Goal: Task Accomplishment & Management: Complete application form

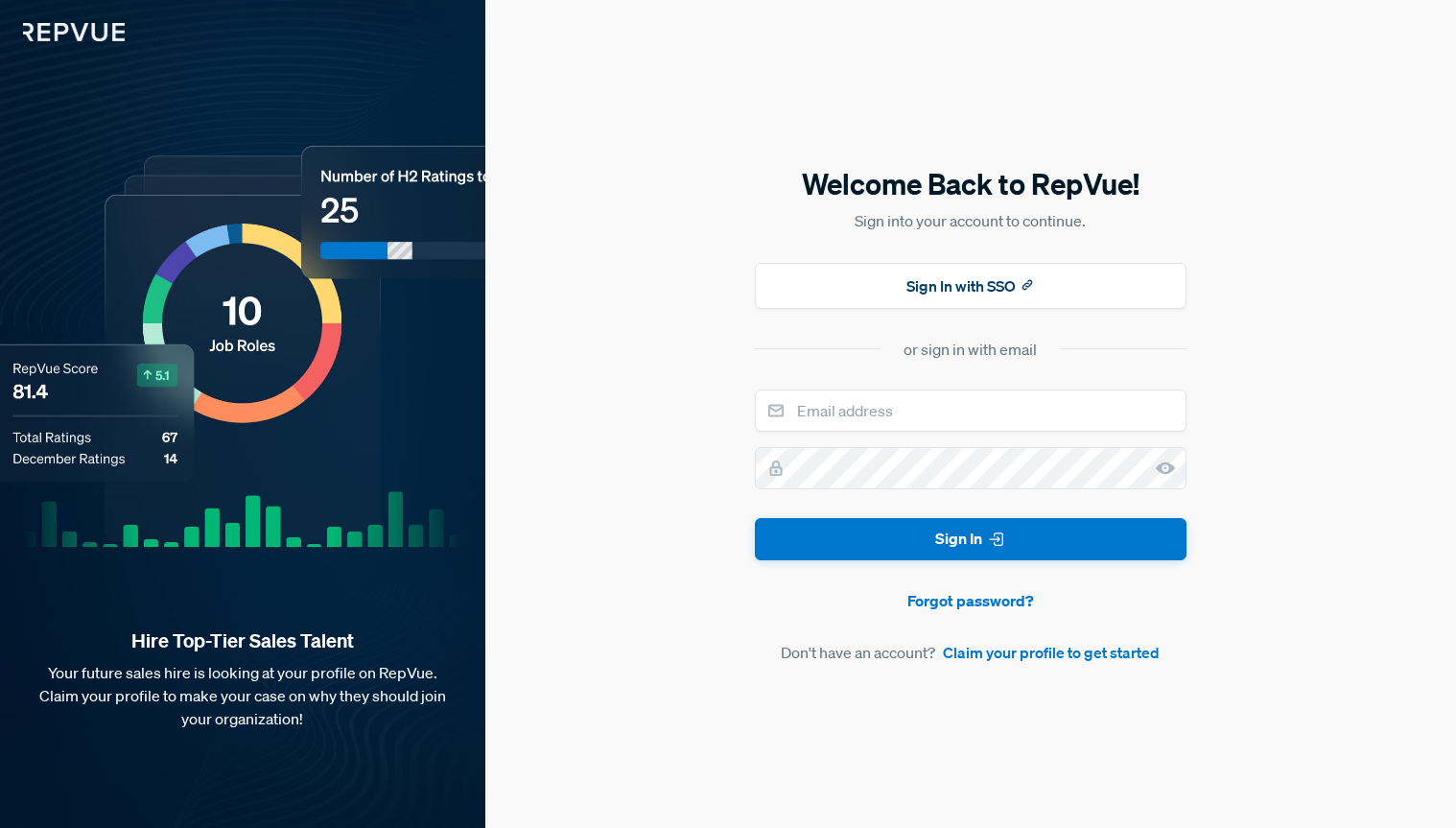
drag, startPoint x: 966, startPoint y: 352, endPoint x: 901, endPoint y: 444, distance: 112.6
click at [964, 354] on div "or sign in with email" at bounding box center [971, 349] width 134 height 23
click at [1110, 662] on link "Claim your profile to get started" at bounding box center [1051, 652] width 217 height 23
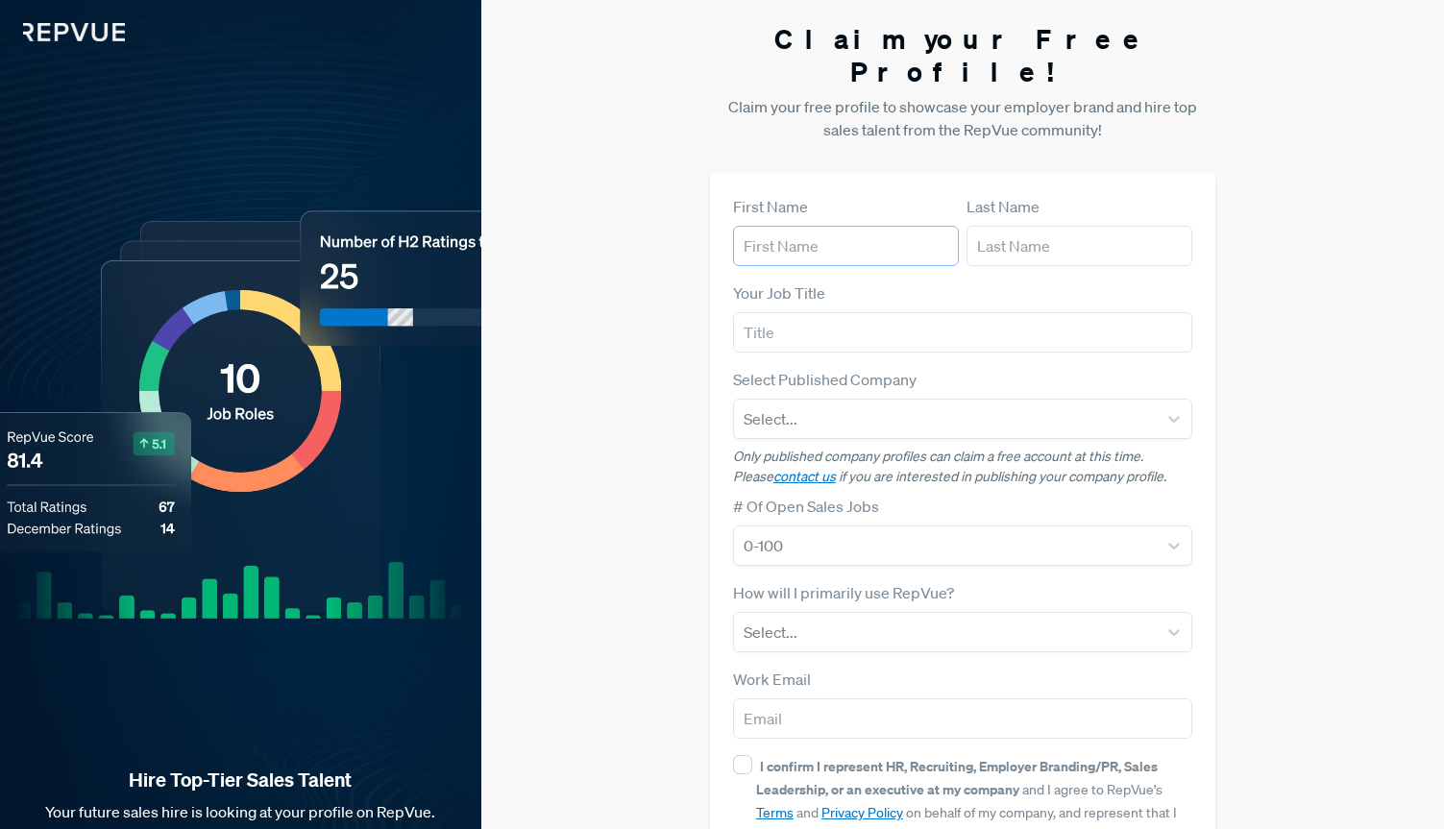
click at [863, 226] on input "text" at bounding box center [846, 246] width 226 height 40
type input "[PERSON_NAME]"
type input "Montaquiza"
type input "[PERSON_NAME][EMAIL_ADDRESS][DOMAIN_NAME]"
click at [809, 326] on form "First Name [PERSON_NAME] Last Name Montaquiza Your Job Title Select Published C…" at bounding box center [962, 557] width 459 height 725
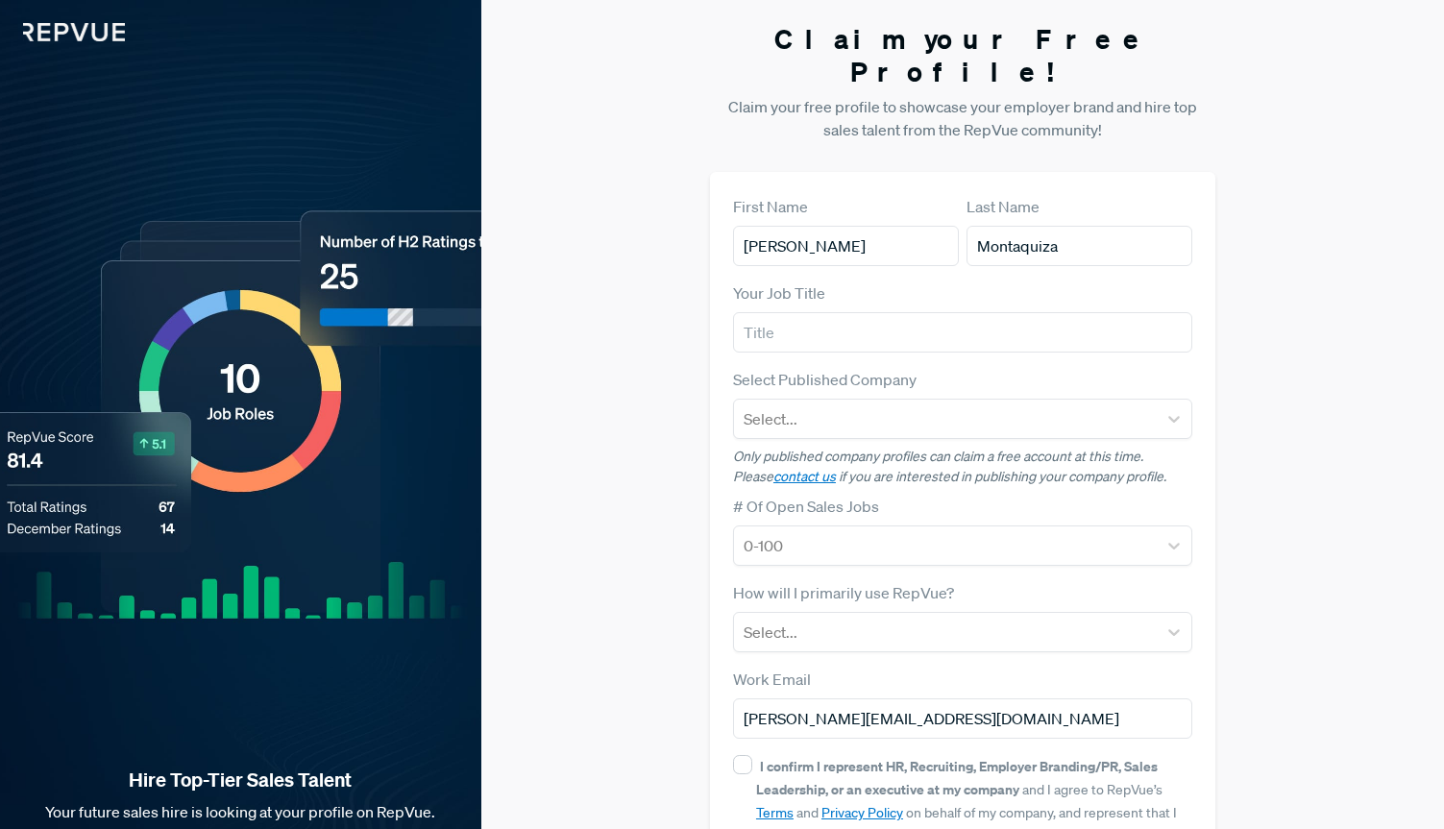
click at [810, 321] on form "First Name [PERSON_NAME] Last Name Montaquiza Your Job Title Select Published C…" at bounding box center [962, 557] width 459 height 725
click at [814, 312] on input "text" at bounding box center [962, 332] width 459 height 40
type input "SDR"
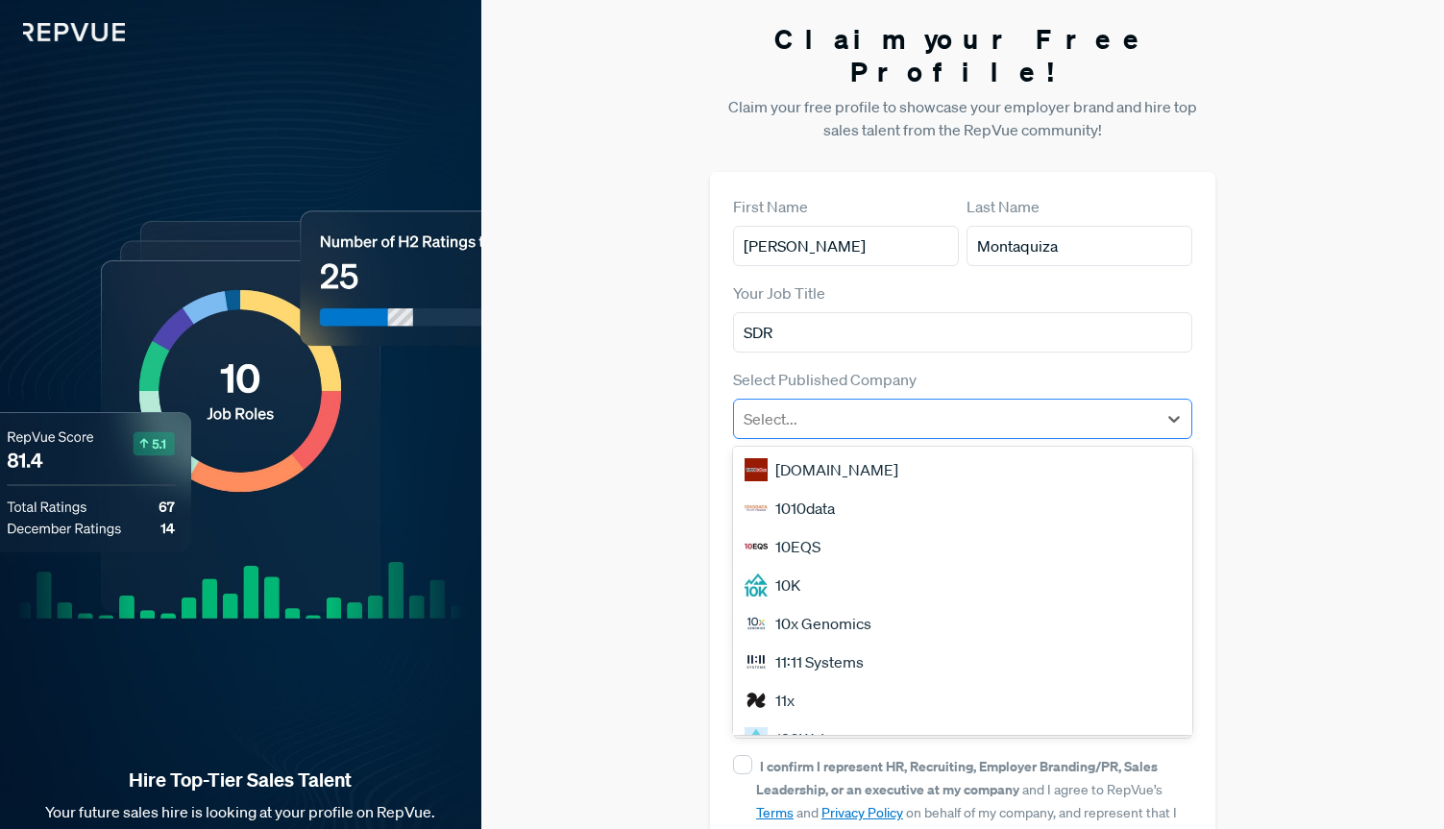
click at [871, 405] on div at bounding box center [945, 418] width 403 height 27
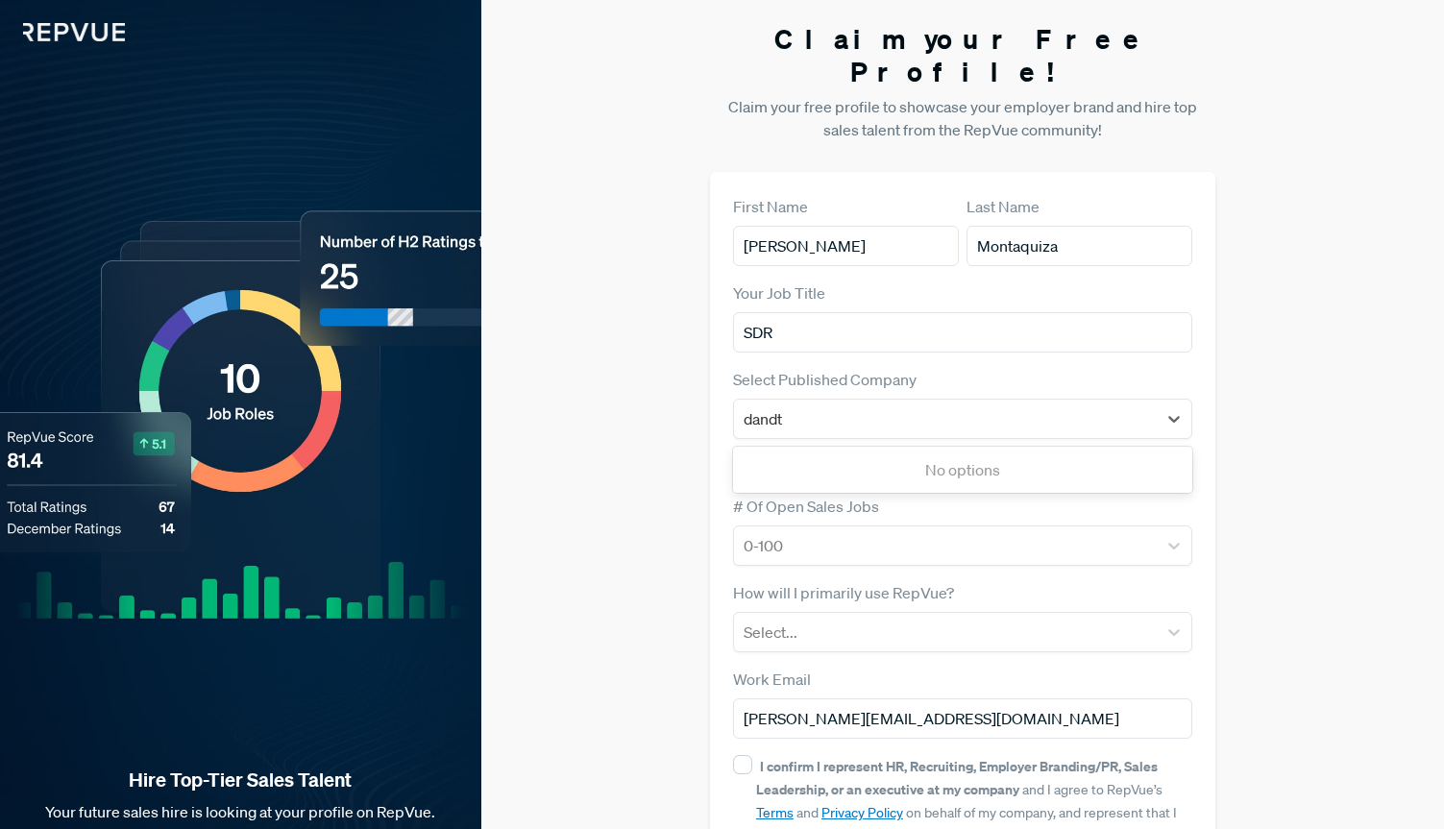
type input "dand"
click at [836, 489] on div "Dandy" at bounding box center [962, 508] width 459 height 38
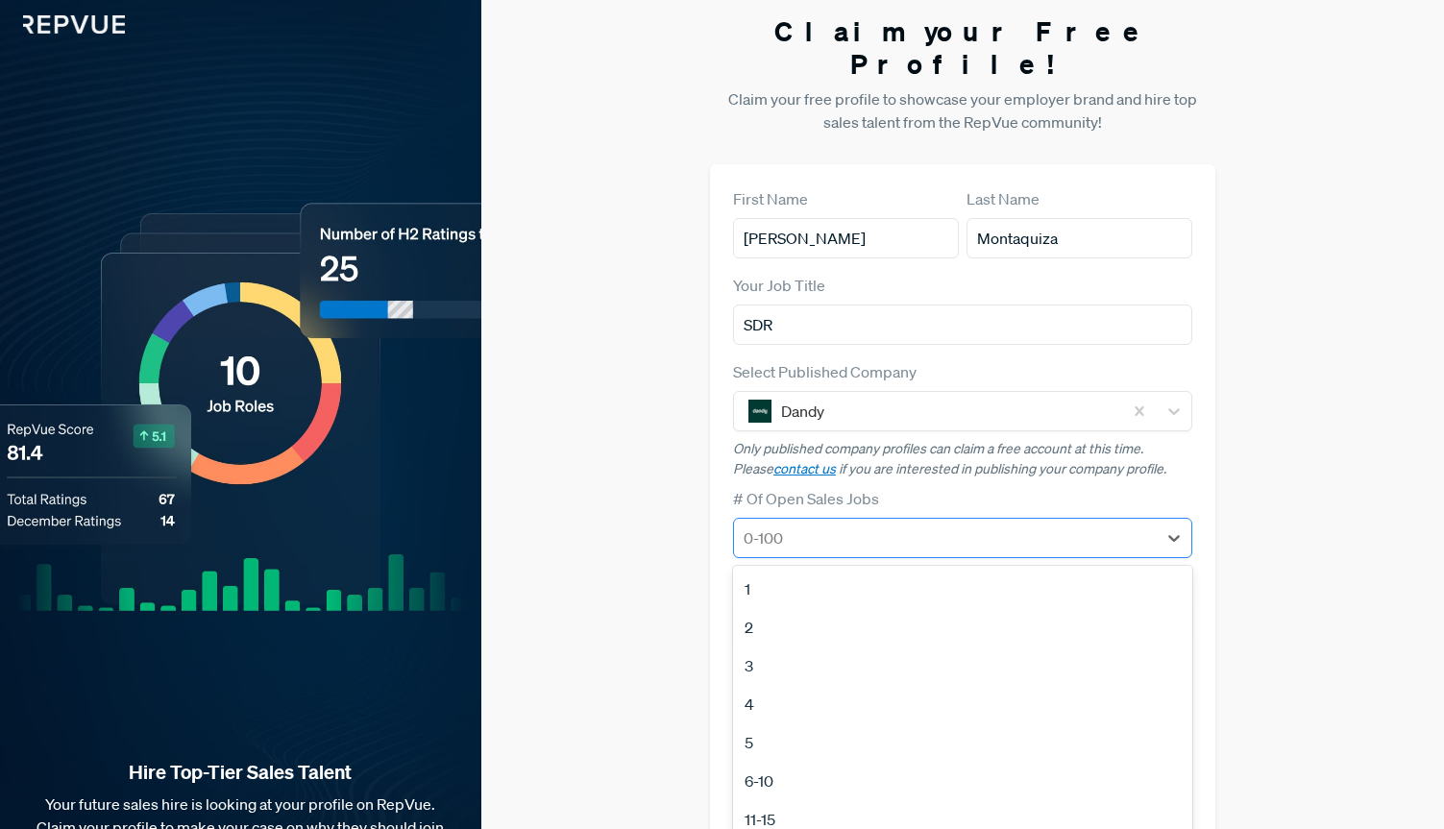
click at [801, 525] on div at bounding box center [945, 538] width 403 height 27
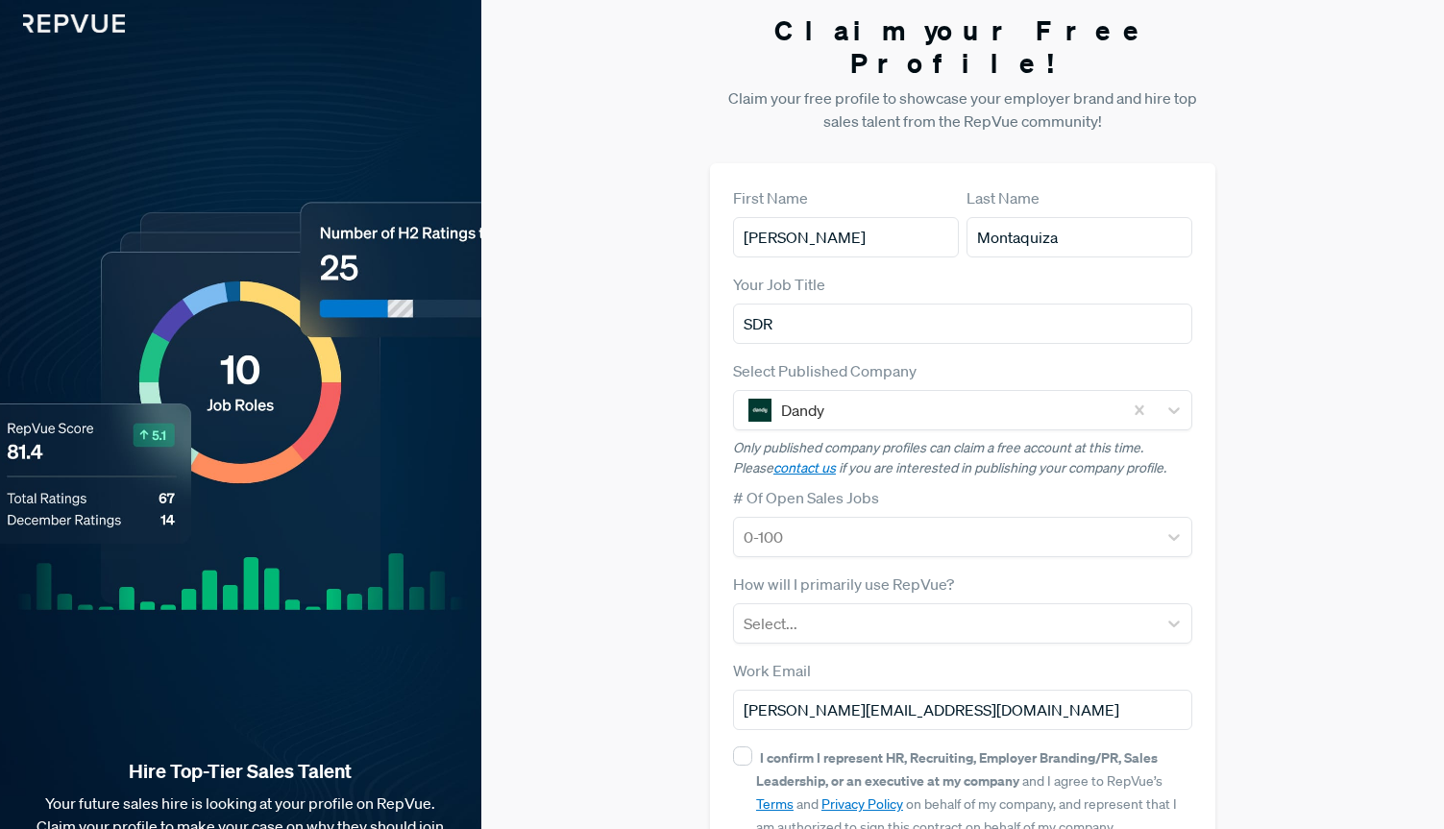
drag, startPoint x: 613, startPoint y: 514, endPoint x: 720, endPoint y: 523, distance: 107.0
click at [614, 513] on div "Claim your Free Profile! Claim your free profile to showcase your employer bran…" at bounding box center [962, 474] width 963 height 966
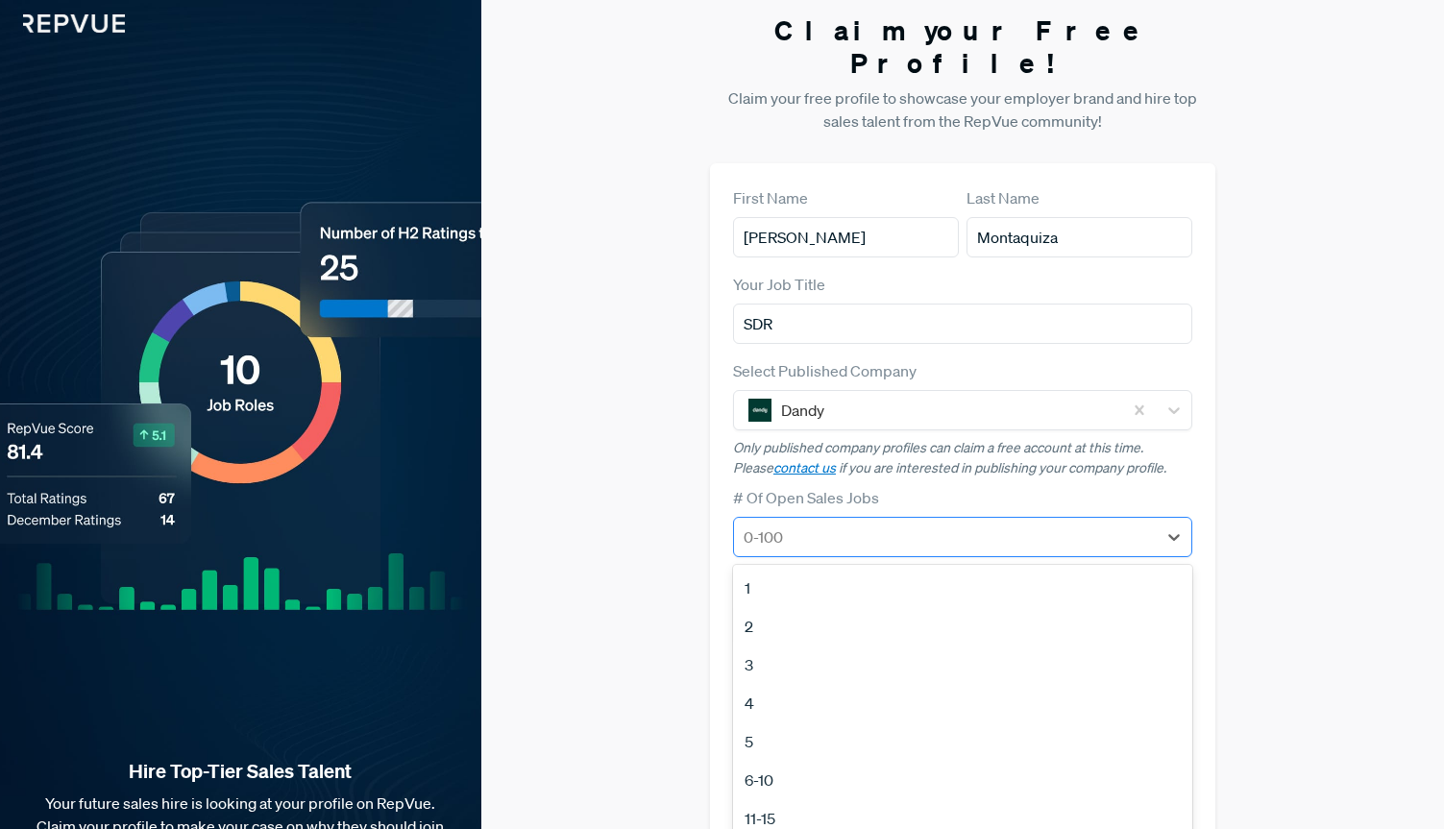
click at [864, 524] on div at bounding box center [945, 537] width 403 height 27
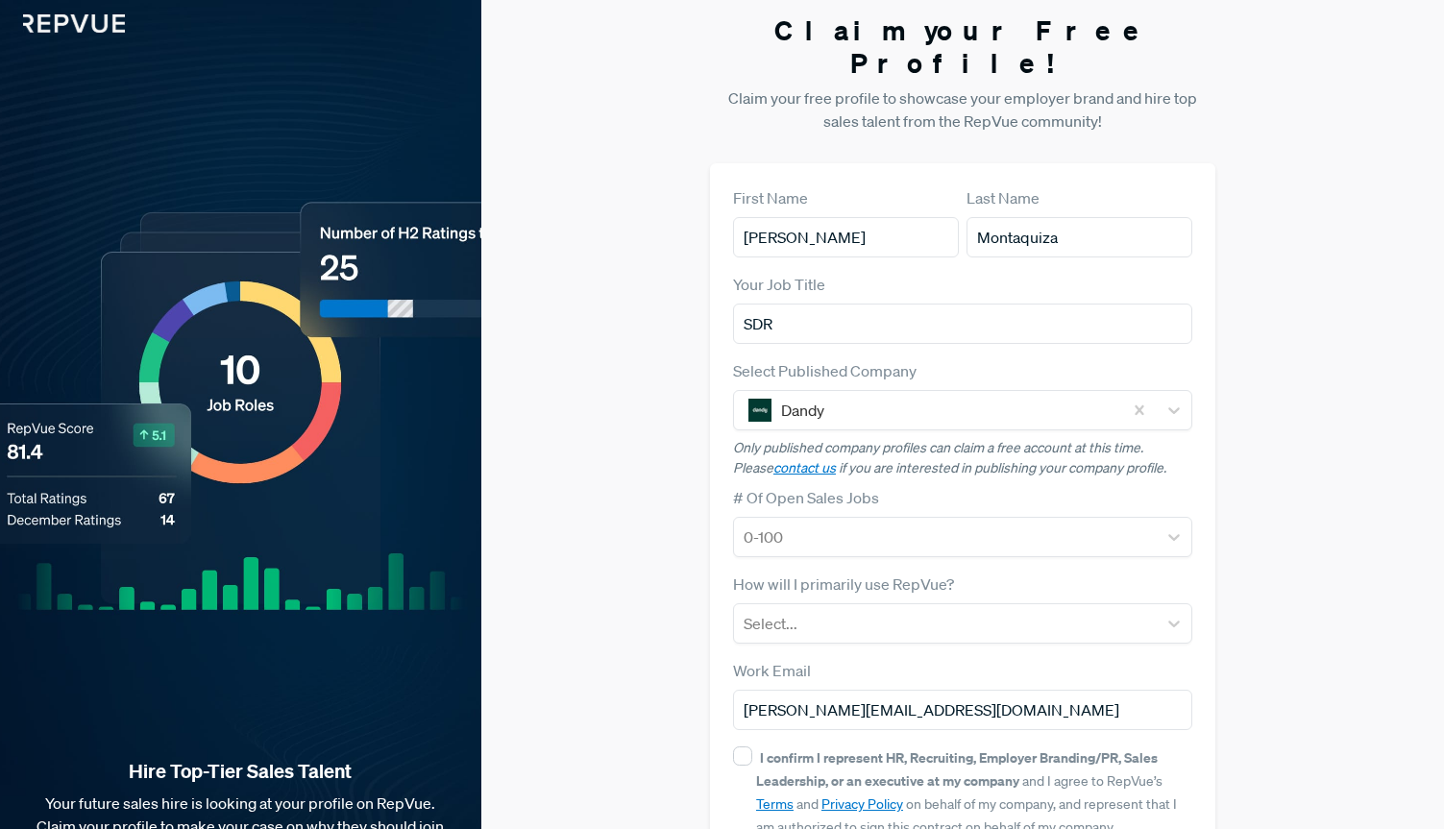
click at [479, 497] on div "Hire Top-Tier Sales Talent Your future sales hire is looking at your profile on…" at bounding box center [240, 474] width 481 height 966
click at [960, 617] on form "First Name [PERSON_NAME] Last Name Montaquiza Your Job Title SDR Select Publish…" at bounding box center [962, 548] width 459 height 725
click at [959, 614] on form "First Name [PERSON_NAME] Last Name Montaquiza Your Job Title SDR Select Publish…" at bounding box center [962, 548] width 459 height 725
click at [955, 610] on div at bounding box center [945, 623] width 403 height 27
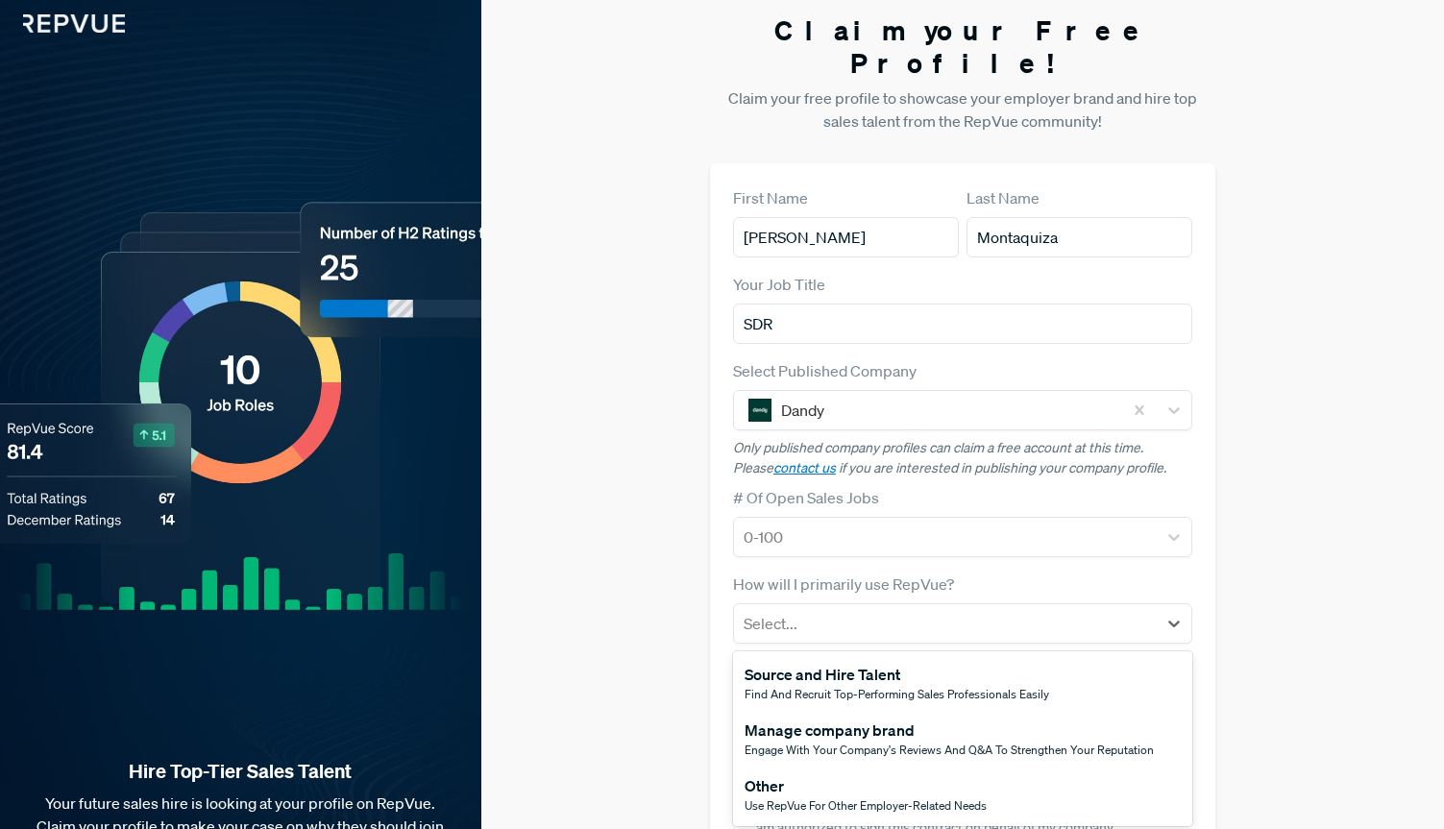
click at [917, 719] on div "Manage company brand" at bounding box center [949, 730] width 409 height 23
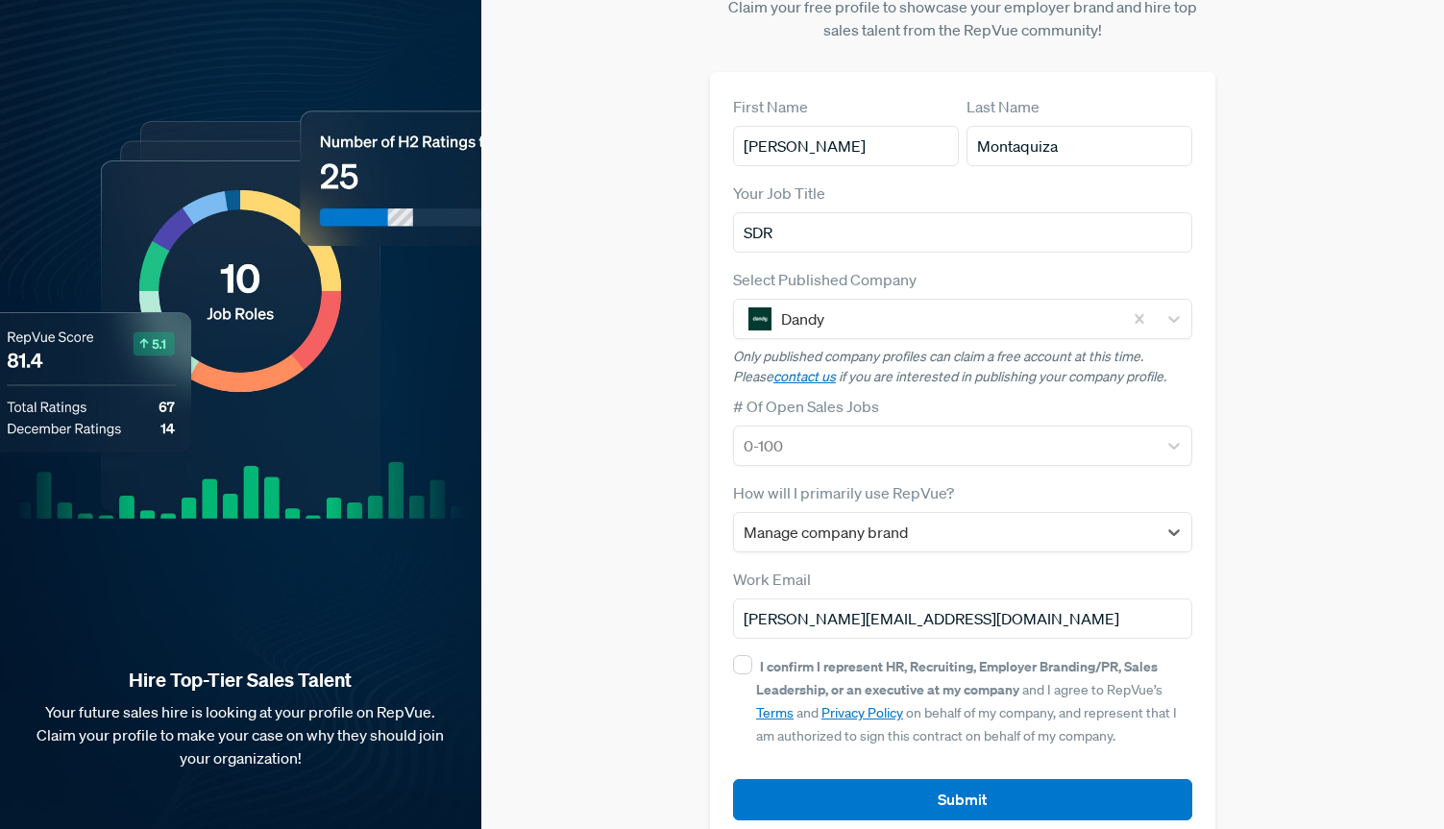
scroll to position [106, 0]
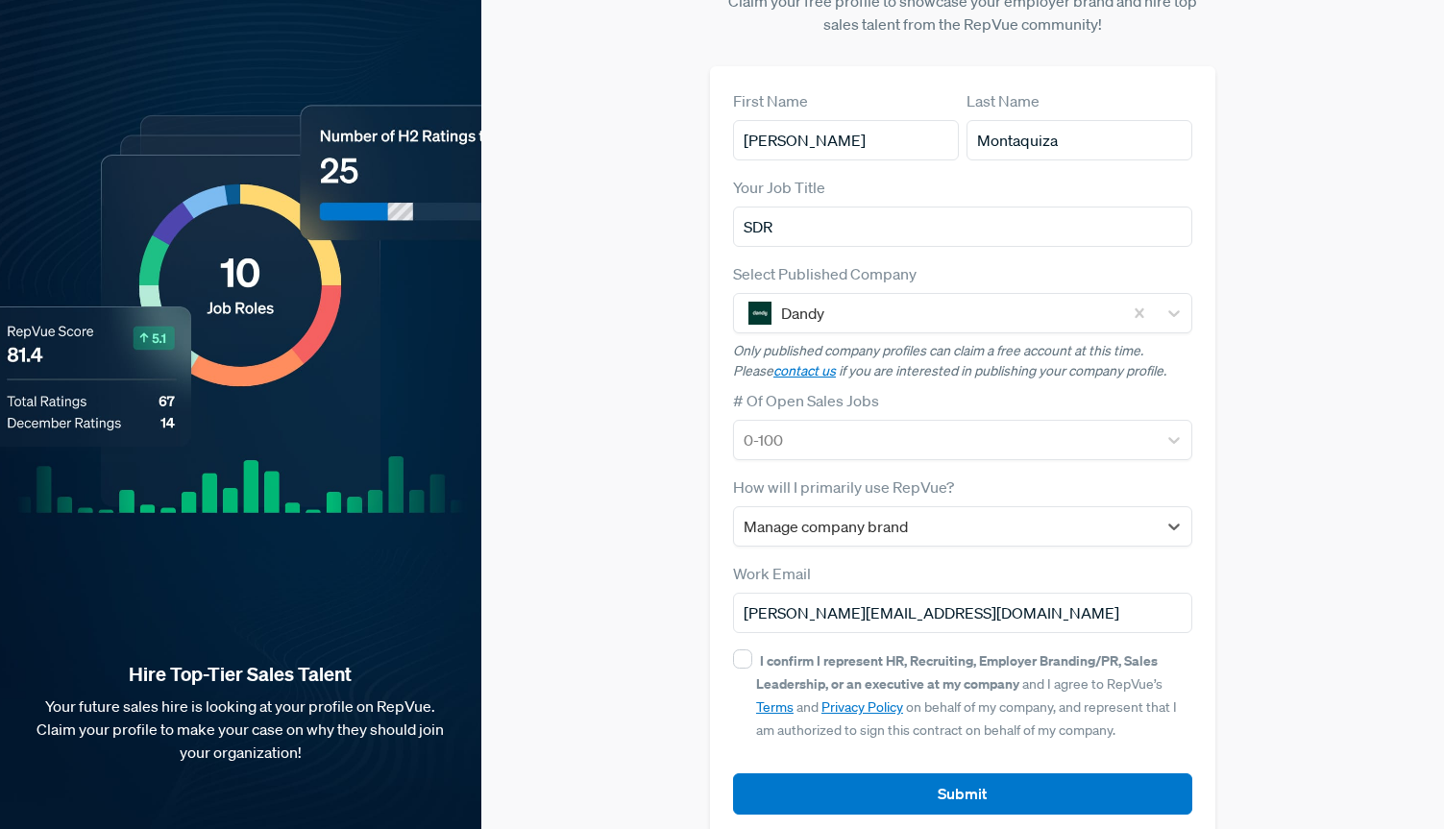
click at [728, 627] on div "First Name [PERSON_NAME] Last Name Montaquiza Your Job Title SDR Select Publish…" at bounding box center [962, 451] width 505 height 771
click at [739, 648] on div "I confirm I represent HR, Recruiting, Employer Branding/PR, Sales Leadership, o…" at bounding box center [962, 694] width 459 height 92
click at [743, 649] on input "I confirm I represent HR, Recruiting, Employer Branding/PR, Sales Leadership, o…" at bounding box center [742, 658] width 19 height 19
checkbox input "true"
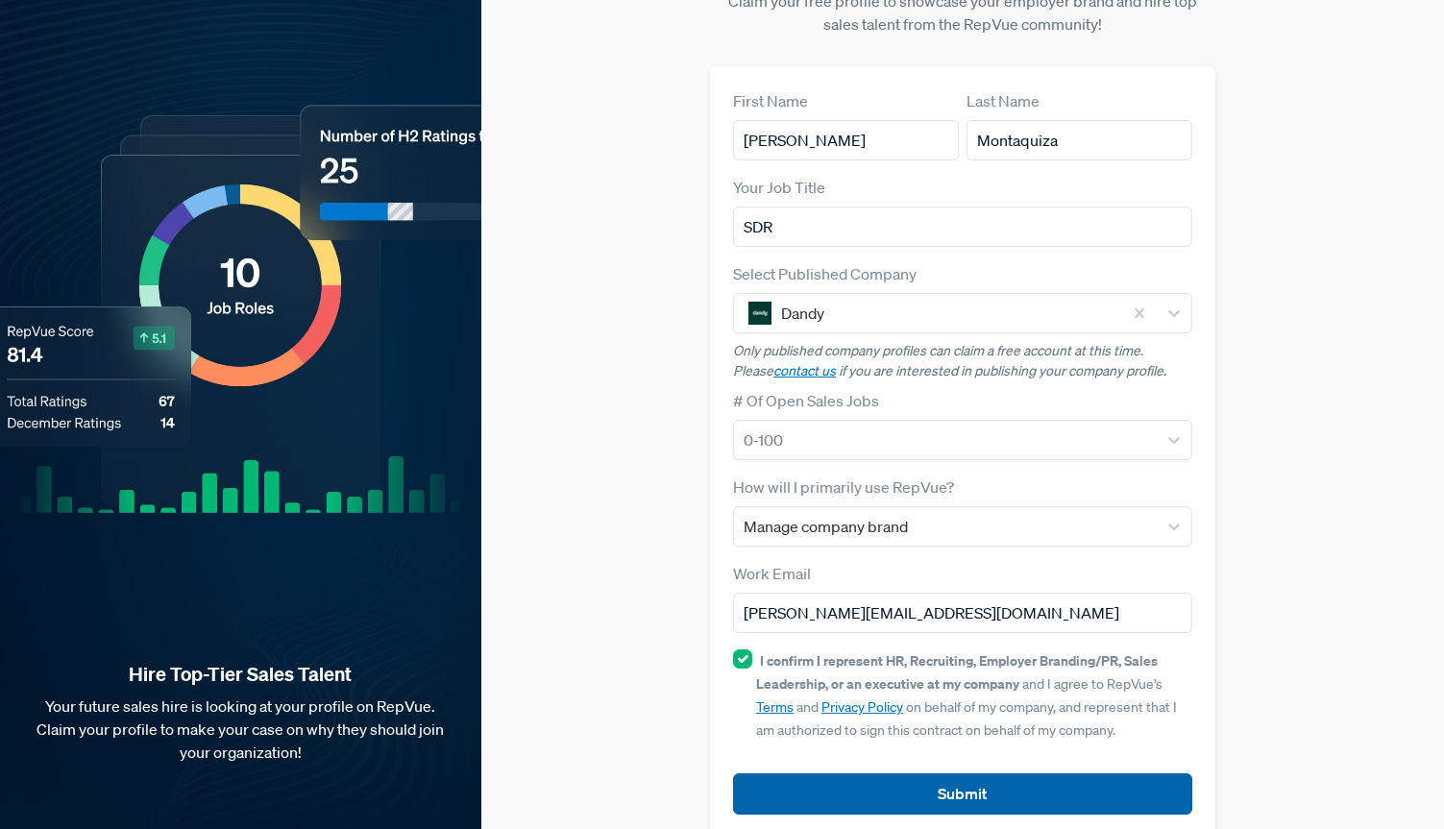
click at [858, 774] on button "Submit" at bounding box center [962, 793] width 459 height 41
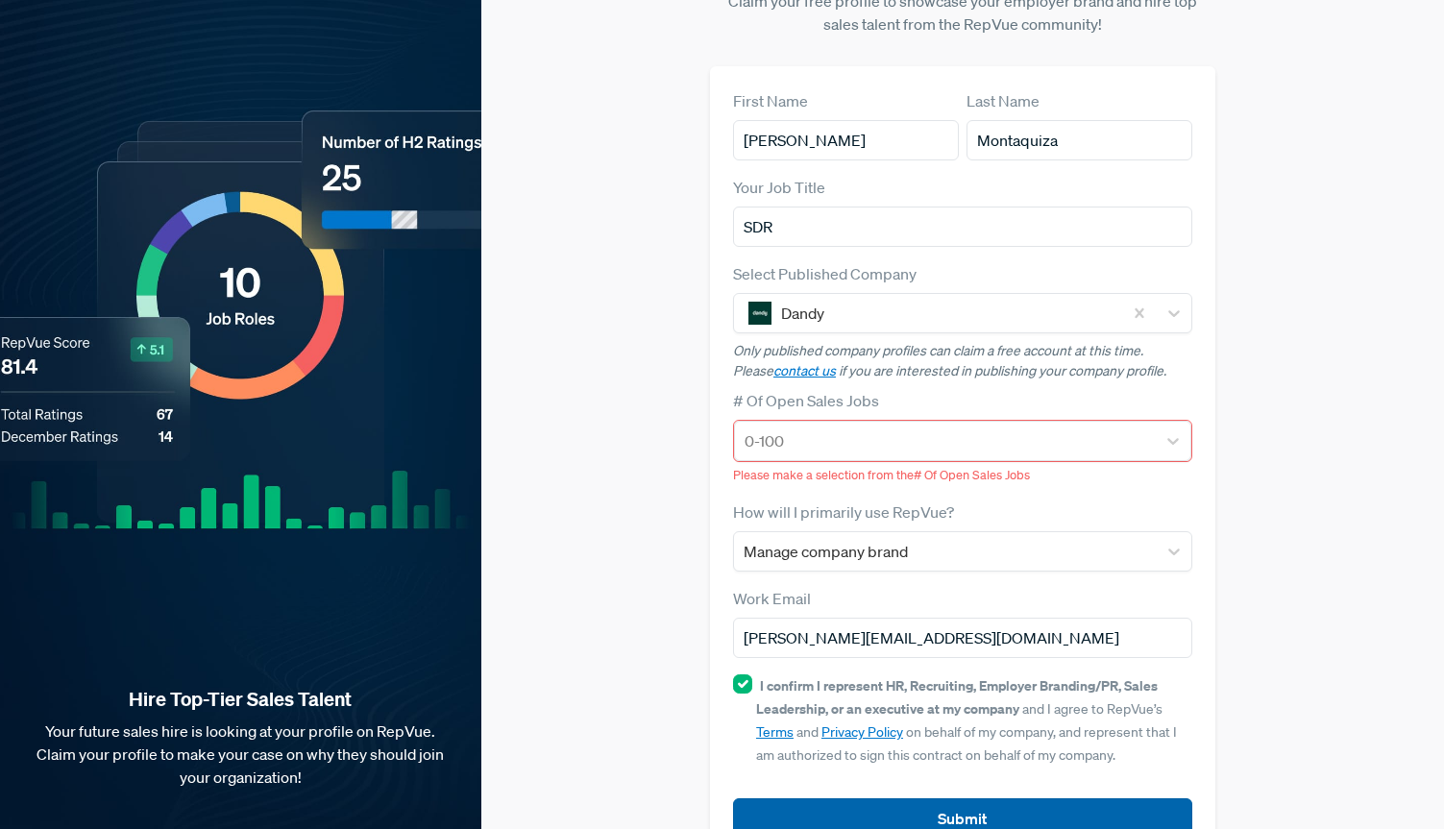
scroll to position [131, 0]
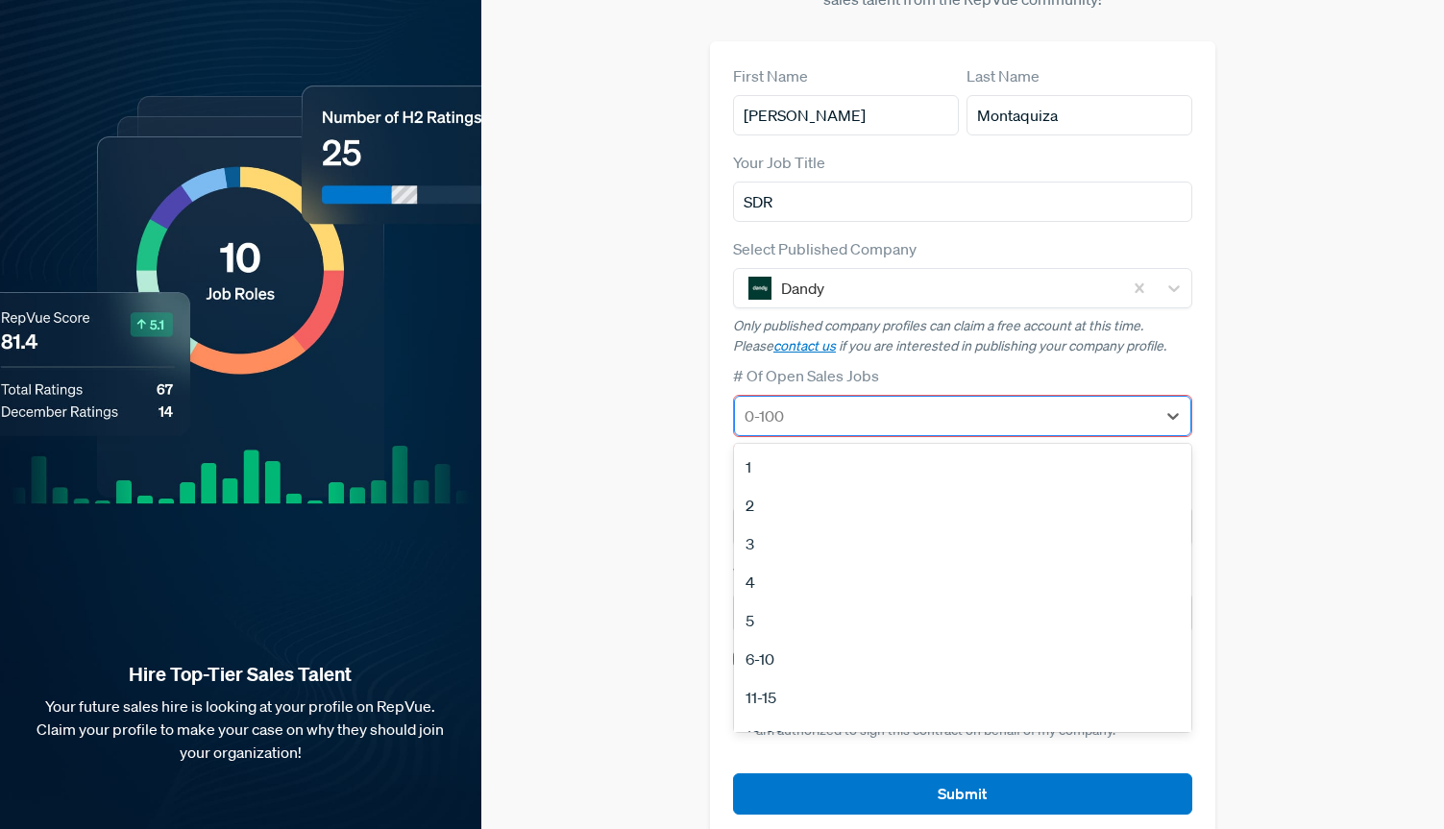
click at [827, 399] on div "0-100" at bounding box center [945, 416] width 421 height 35
click at [818, 448] on div "1" at bounding box center [962, 467] width 457 height 38
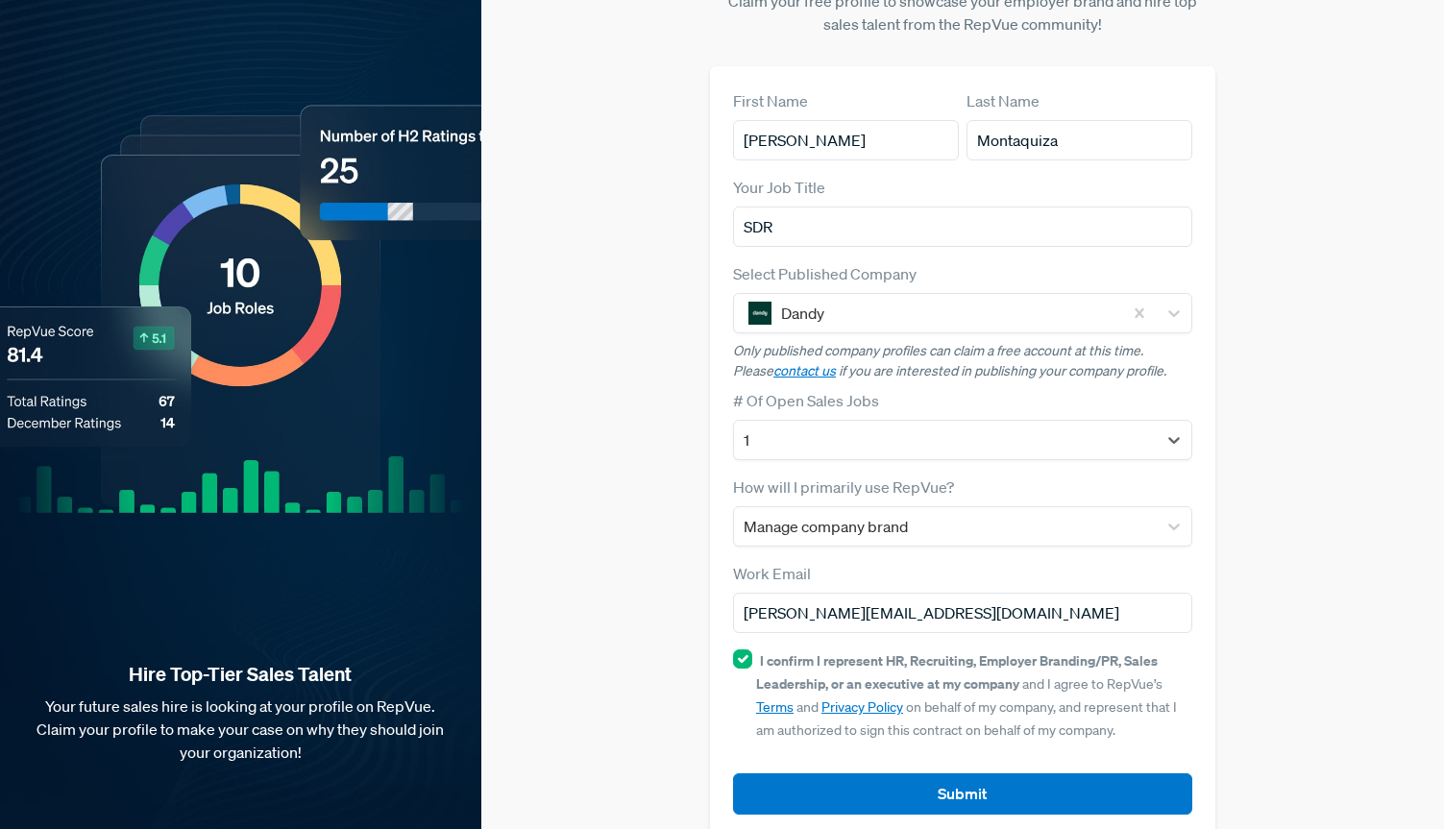
click at [893, 521] on form "First Name [PERSON_NAME] Last Name Montaquiza Your Job Title SDR Select Publish…" at bounding box center [962, 451] width 459 height 725
click at [885, 513] on div at bounding box center [945, 526] width 403 height 27
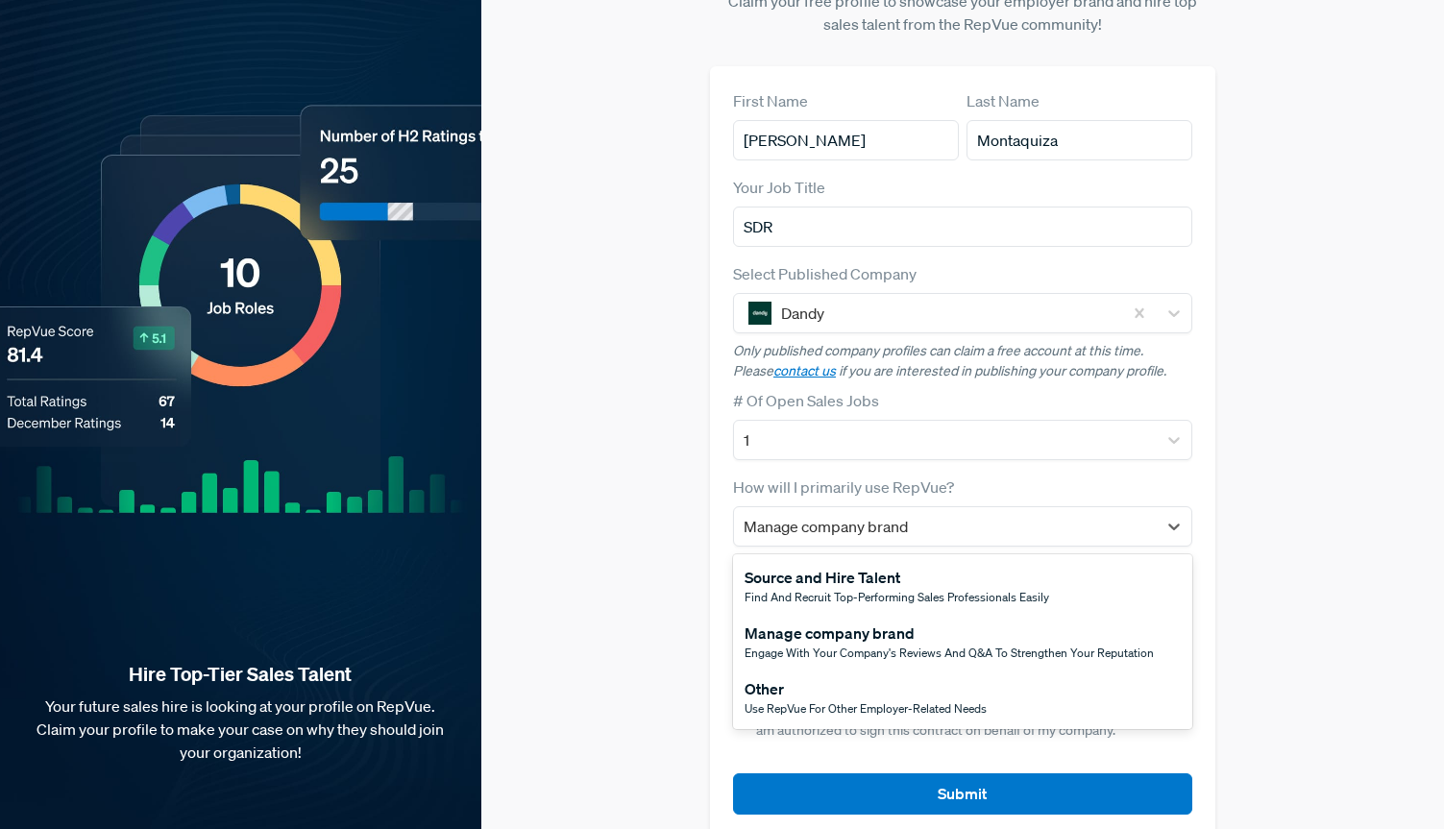
click at [899, 677] on div "Other" at bounding box center [866, 688] width 242 height 23
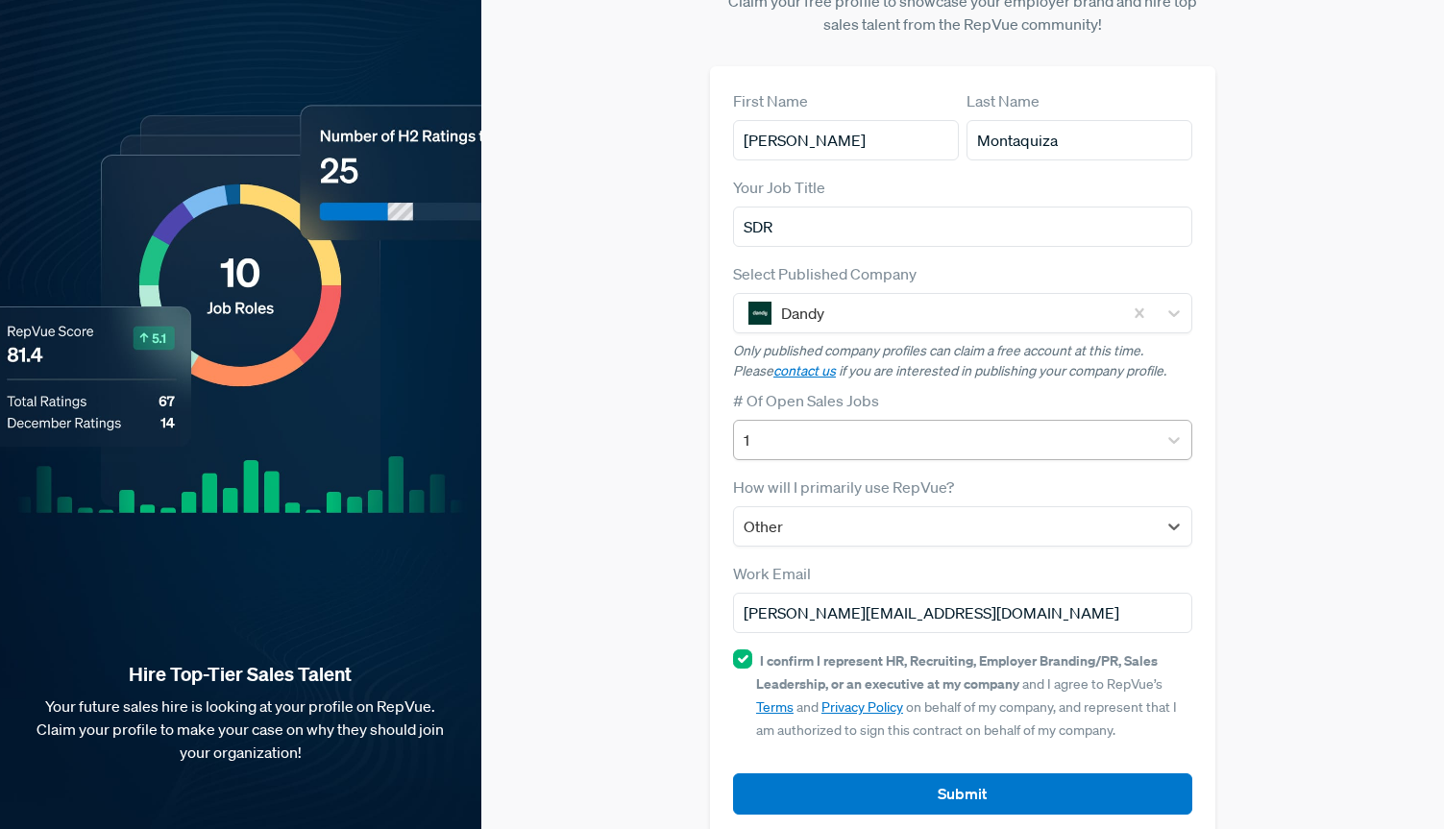
click at [832, 427] on div at bounding box center [945, 440] width 403 height 27
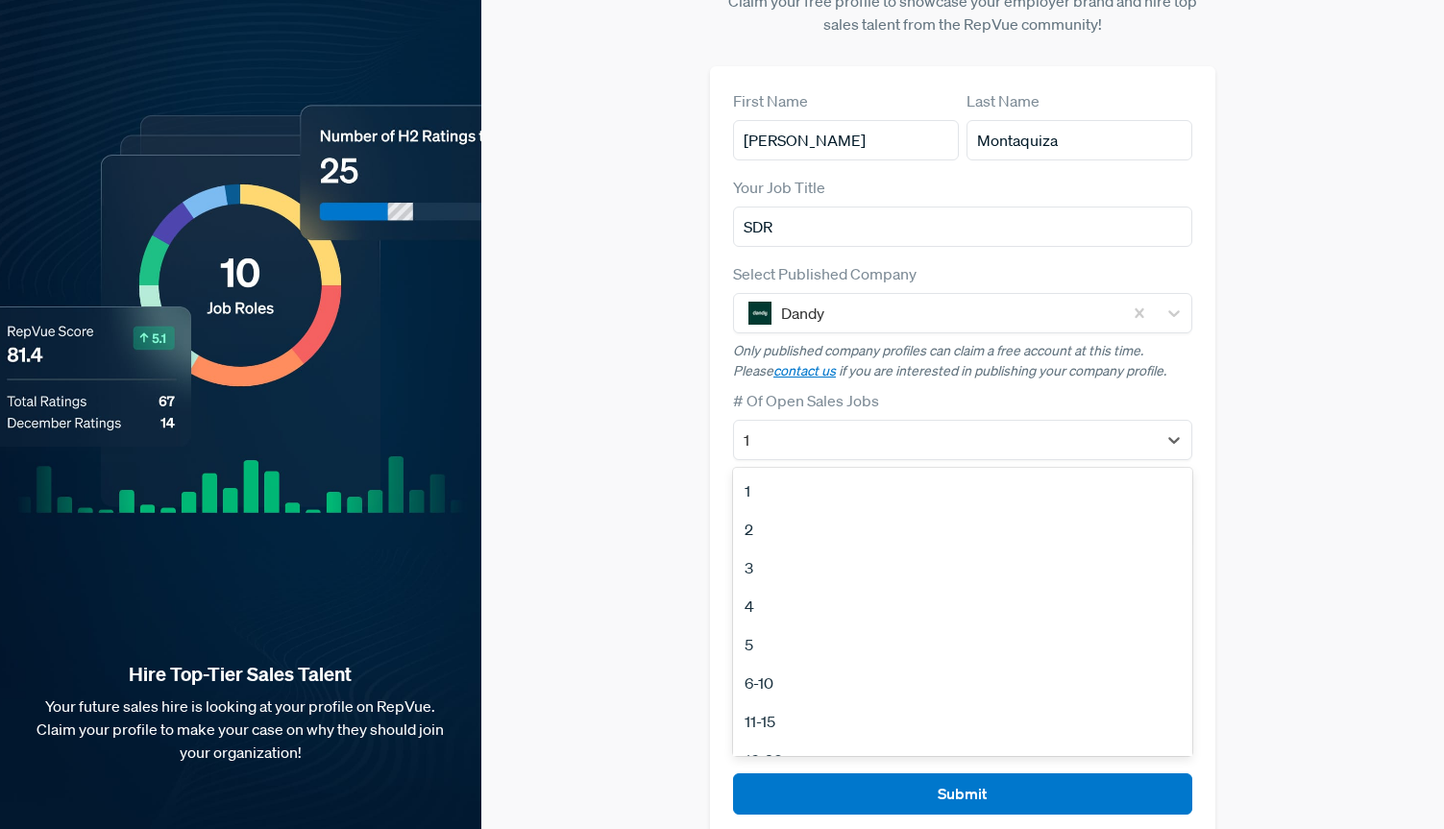
drag, startPoint x: 796, startPoint y: 608, endPoint x: 811, endPoint y: 630, distance: 26.4
click at [796, 625] on div "5" at bounding box center [962, 644] width 459 height 38
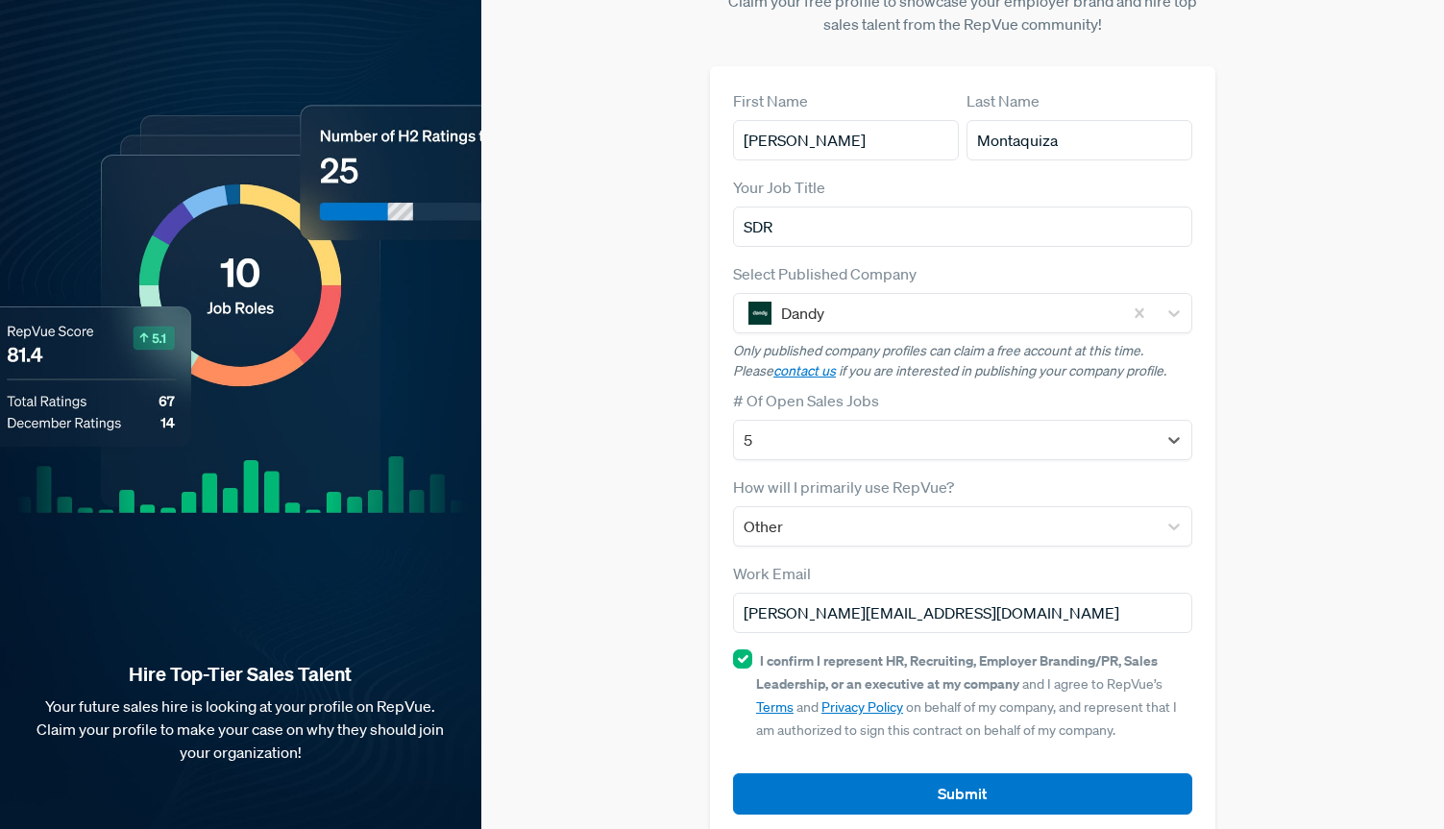
click at [957, 773] on button "Submit" at bounding box center [962, 793] width 459 height 41
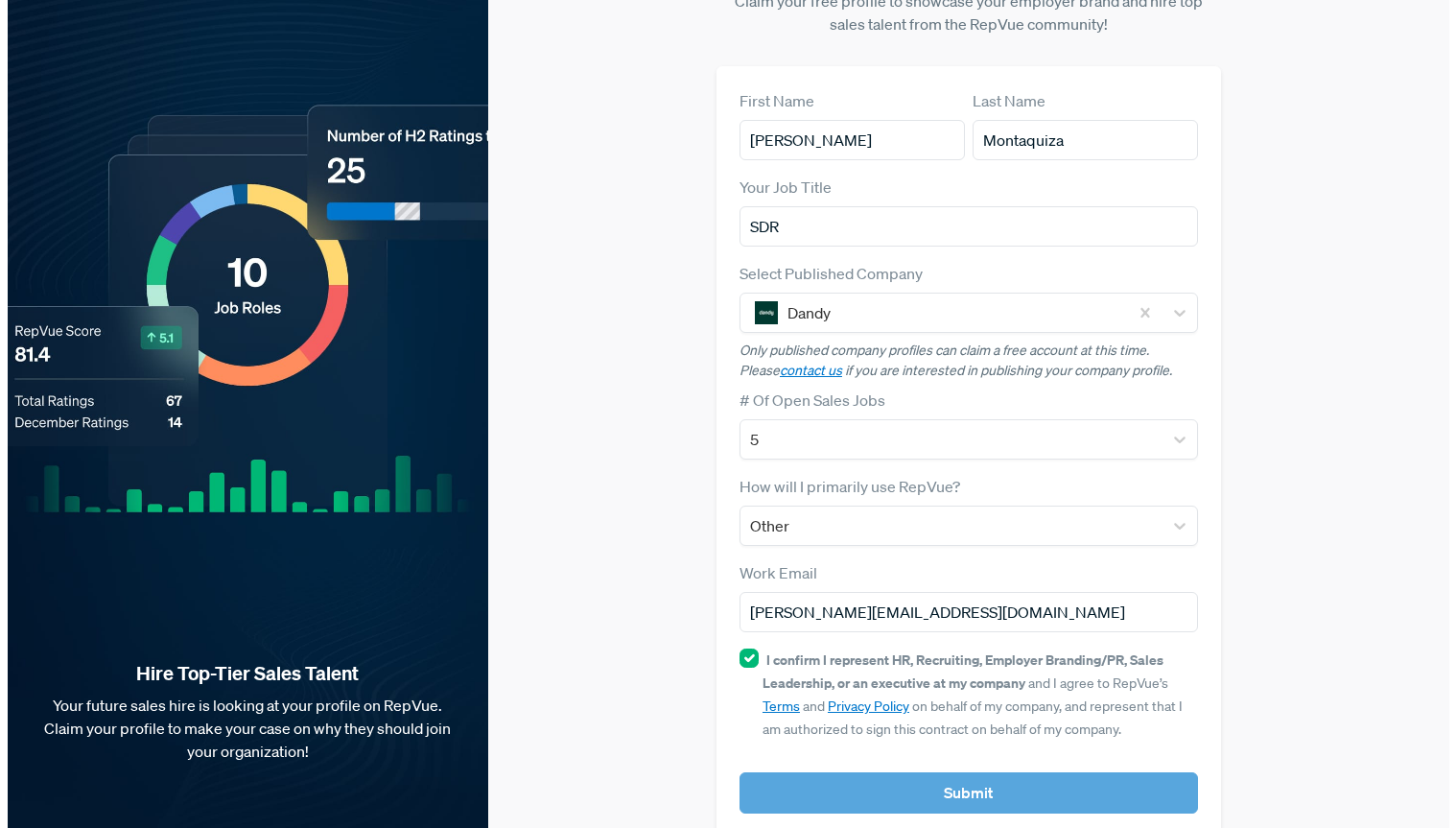
scroll to position [0, 0]
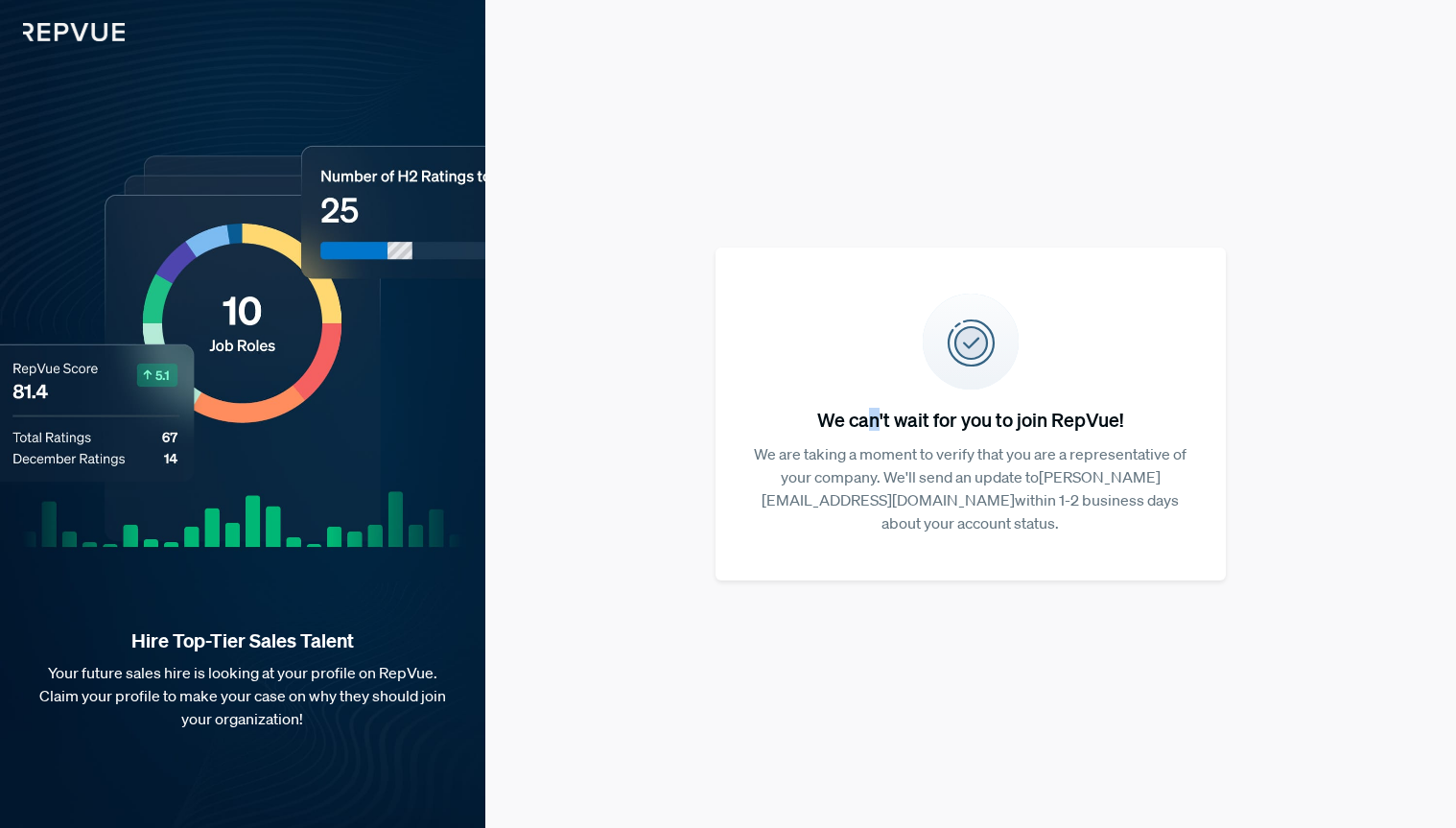
drag, startPoint x: 876, startPoint y: 426, endPoint x: 865, endPoint y: 388, distance: 39.6
click at [865, 414] on h5 "We can't wait for you to join RepVue!" at bounding box center [970, 418] width 448 height 23
